Goal: Task Accomplishment & Management: Use online tool/utility

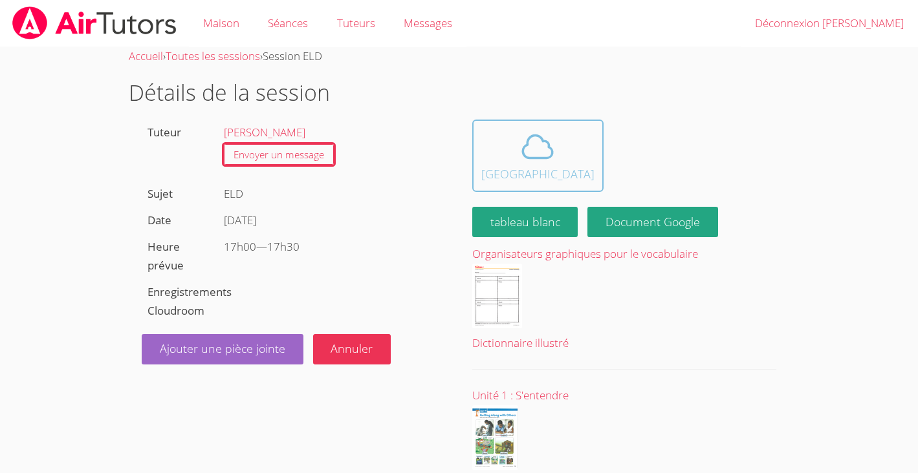
click at [519, 150] on icon at bounding box center [537, 147] width 36 height 36
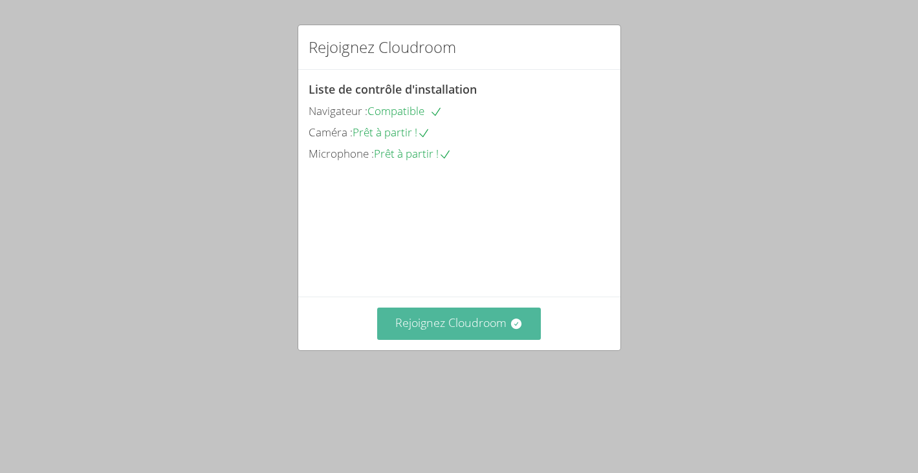
click at [447, 330] on font "Rejoignez Cloudroom" at bounding box center [450, 323] width 111 height 16
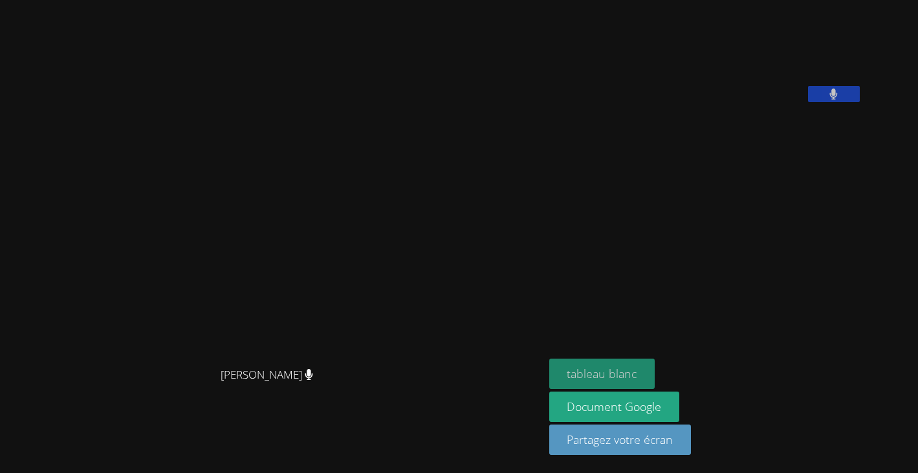
click at [636, 367] on font "tableau blanc" at bounding box center [601, 374] width 70 height 16
click at [740, 263] on aside "Nolan Dahan tableau blanc Document Google Partagez votre écran" at bounding box center [705, 236] width 323 height 473
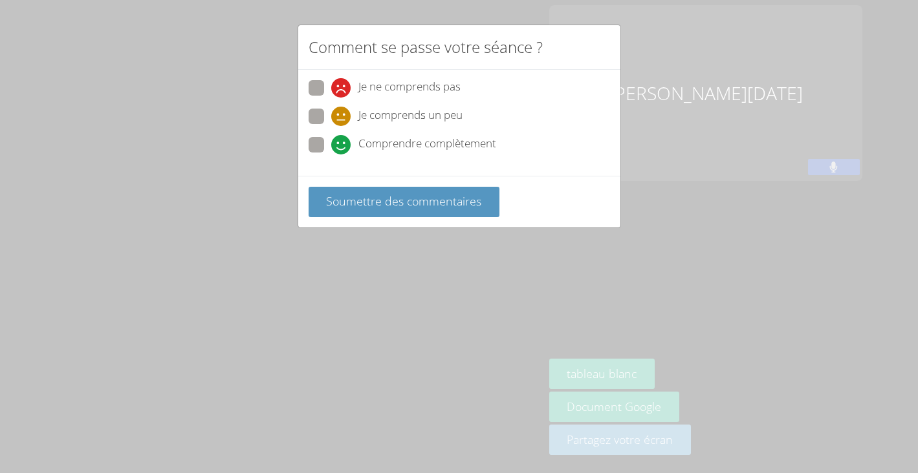
click at [682, 24] on div "Comment se passe votre séance ? Je ne comprends pas Je comprends un peu Compren…" at bounding box center [459, 236] width 918 height 473
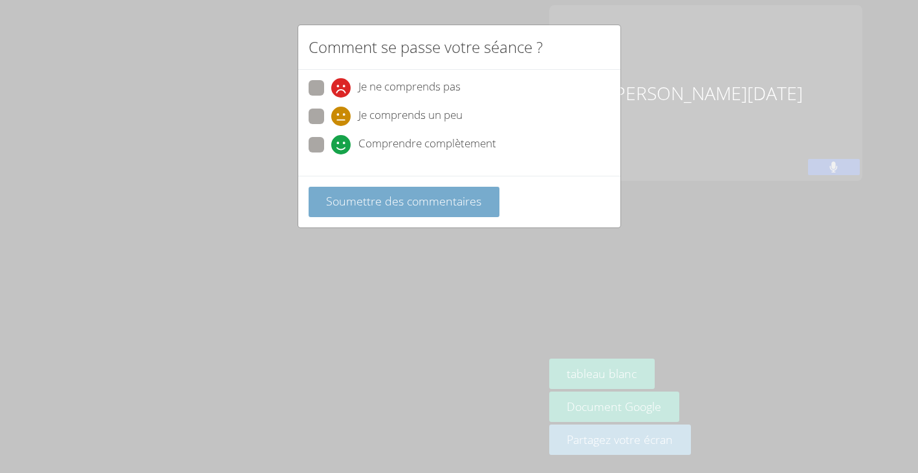
click at [380, 200] on font "Soumettre des commentaires" at bounding box center [403, 201] width 155 height 16
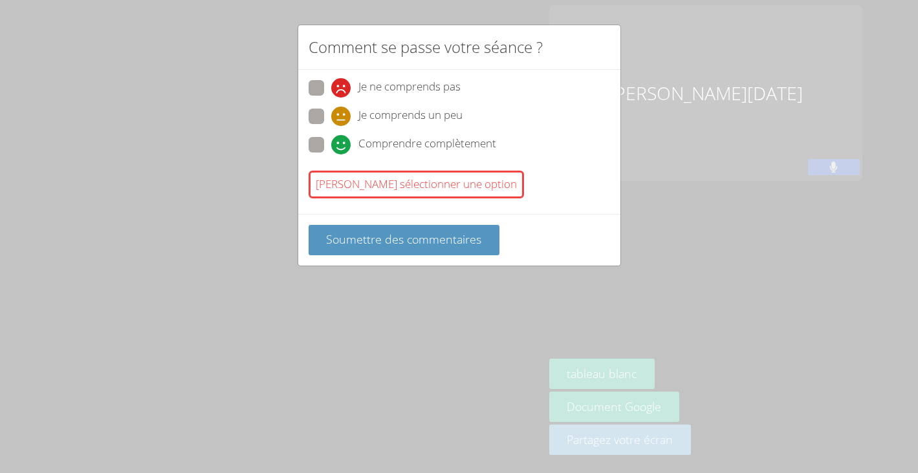
click at [357, 142] on div "Comprendre complètement" at bounding box center [413, 144] width 165 height 19
click at [342, 142] on input "Comprendre complètement" at bounding box center [336, 142] width 11 height 11
radio input "true"
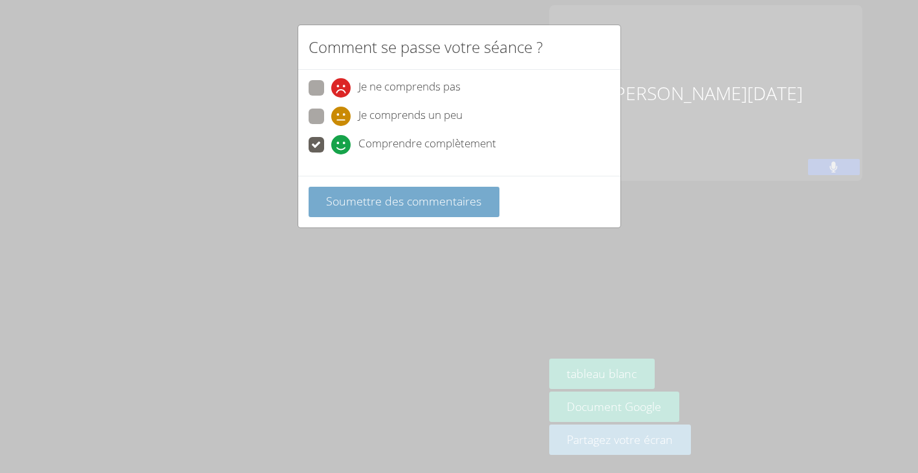
click at [361, 210] on button "Soumettre des commentaires" at bounding box center [403, 202] width 191 height 30
